Goal: Task Accomplishment & Management: Manage account settings

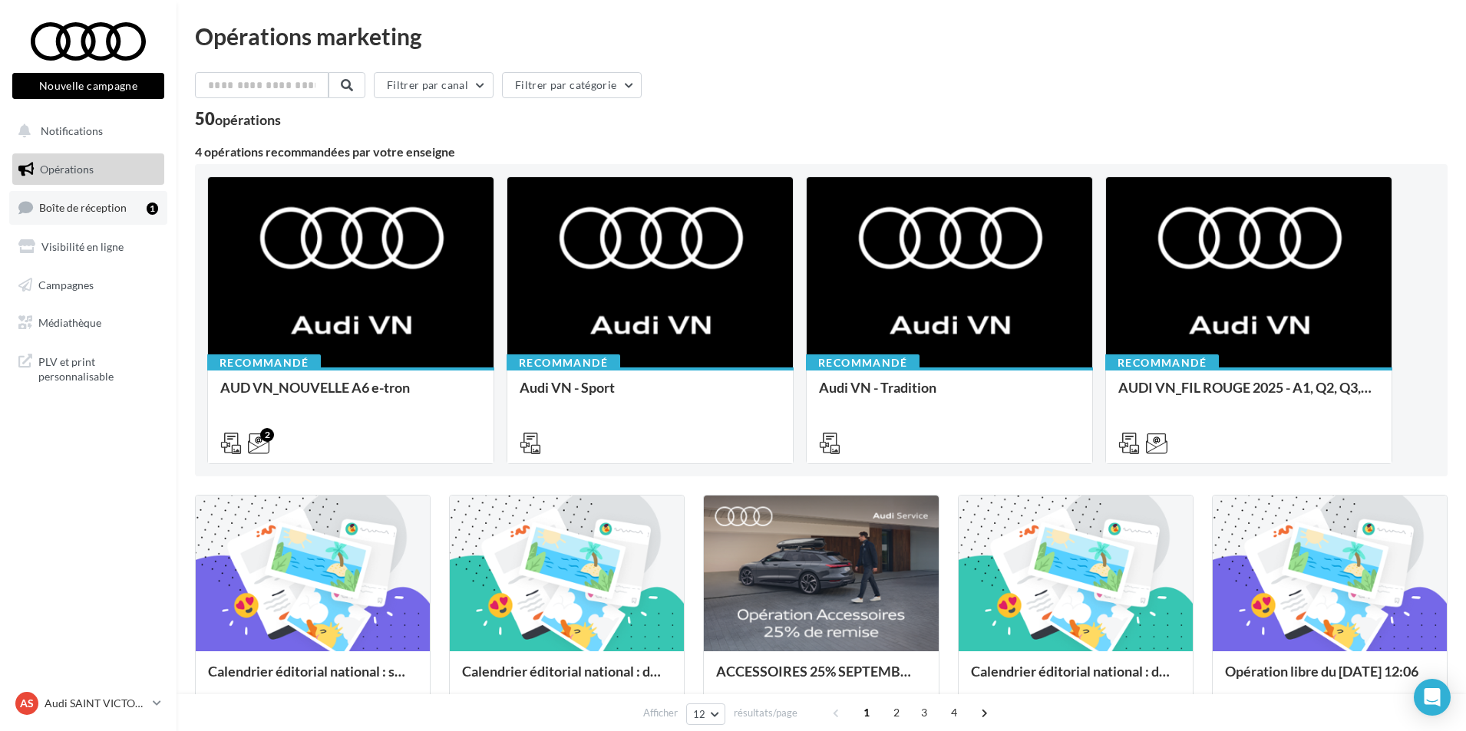
click at [116, 213] on span "Boîte de réception" at bounding box center [82, 207] width 87 height 13
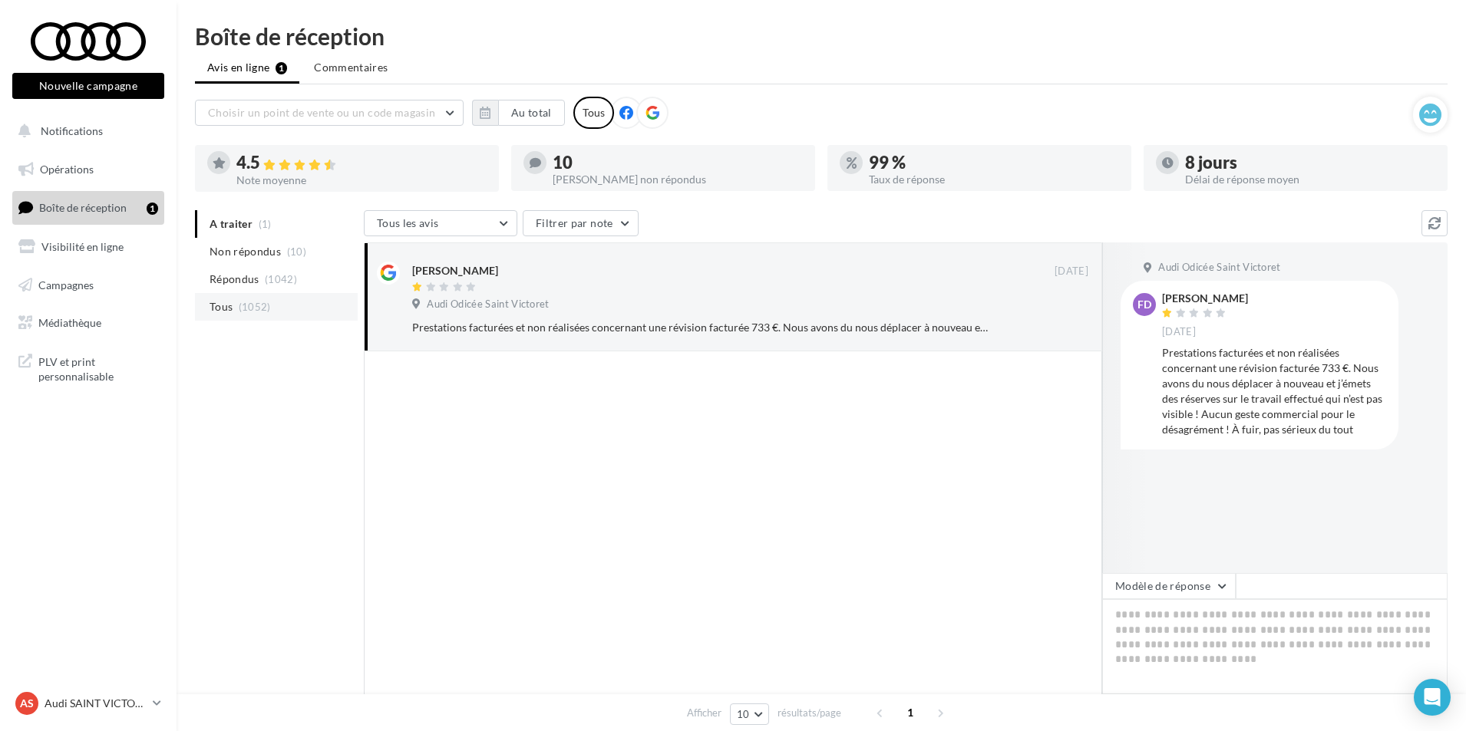
click at [248, 312] on span "(1052)" at bounding box center [255, 307] width 32 height 12
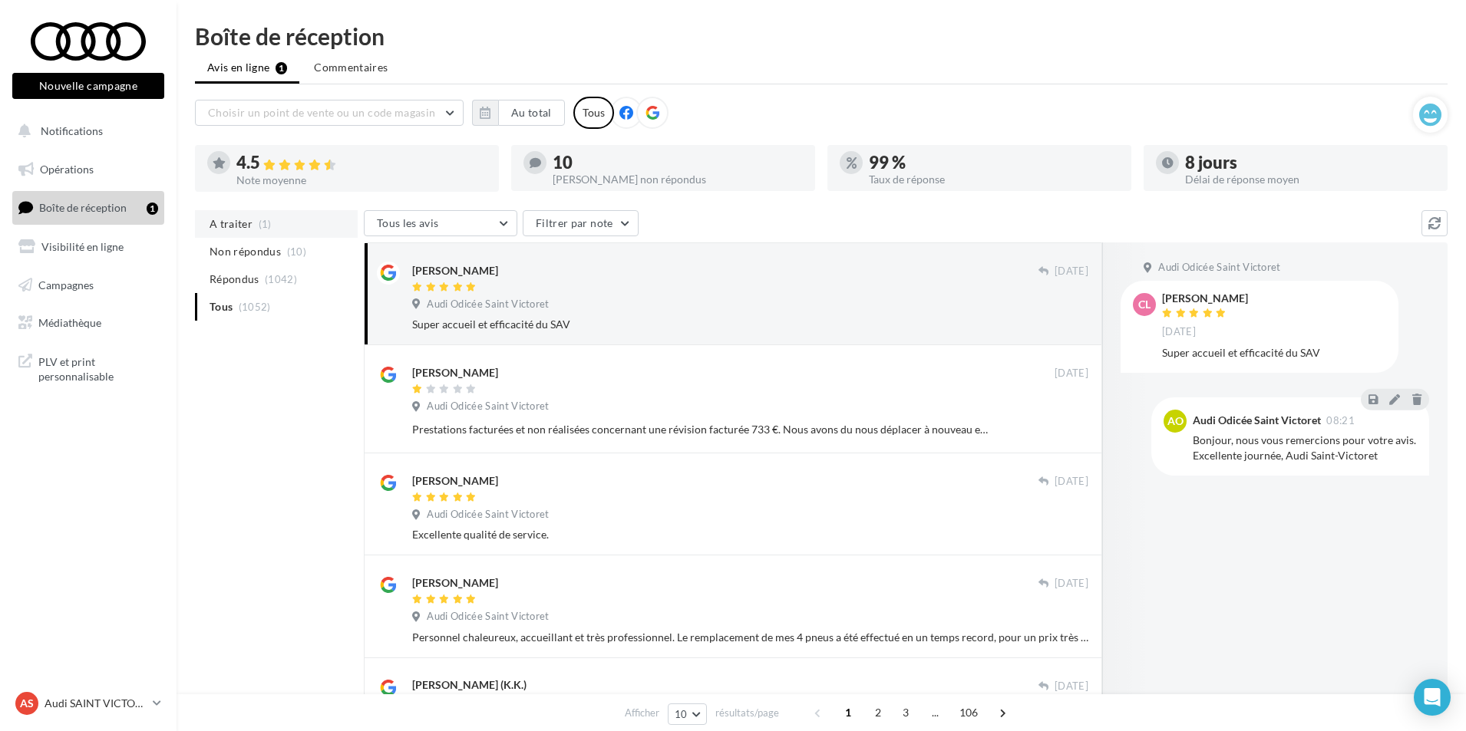
click at [235, 226] on span "A traiter" at bounding box center [230, 223] width 43 height 15
